Goal: Find specific page/section: Find specific page/section

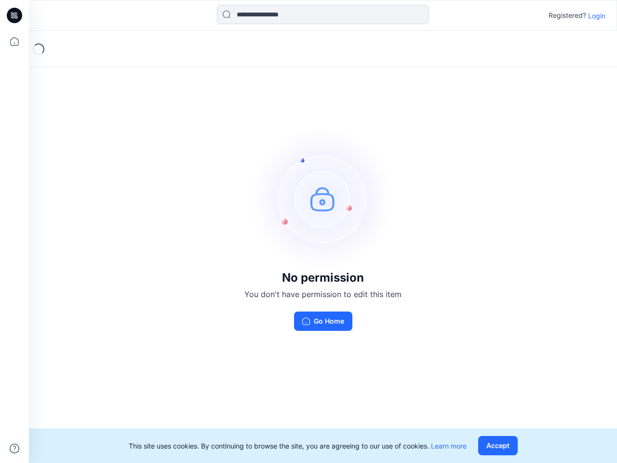
click at [308, 231] on img at bounding box center [323, 198] width 145 height 145
click at [15, 15] on icon at bounding box center [16, 15] width 4 height 0
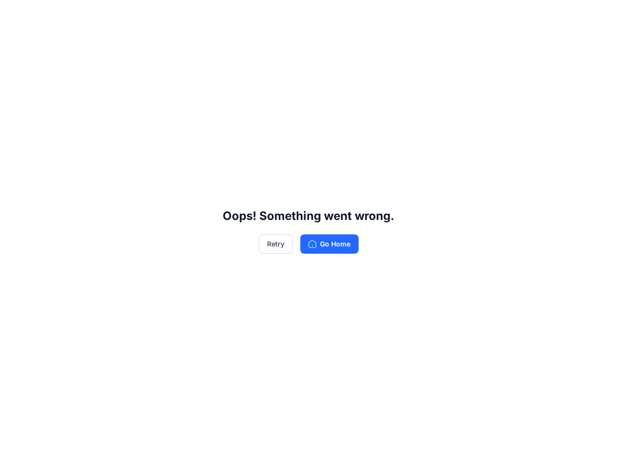
click at [14, 41] on div "Oops! Something went wrong. Retry Go Home" at bounding box center [308, 231] width 617 height 463
click at [14, 448] on div "Oops! Something went wrong. Retry Go Home" at bounding box center [308, 231] width 617 height 463
click at [323, 14] on div "Oops! Something went wrong. Retry Go Home" at bounding box center [308, 231] width 617 height 463
click at [597, 15] on div "Oops! Something went wrong. Retry Go Home" at bounding box center [308, 231] width 617 height 463
click at [500, 445] on div "Oops! Something went wrong. Retry Go Home" at bounding box center [308, 231] width 617 height 463
